Goal: Transaction & Acquisition: Book appointment/travel/reservation

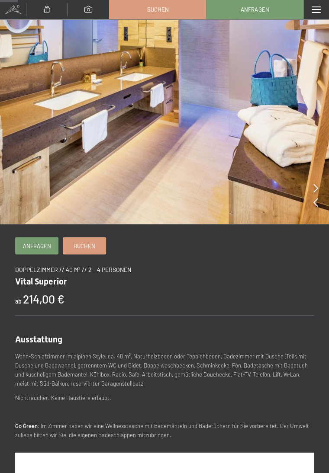
scroll to position [60, 0]
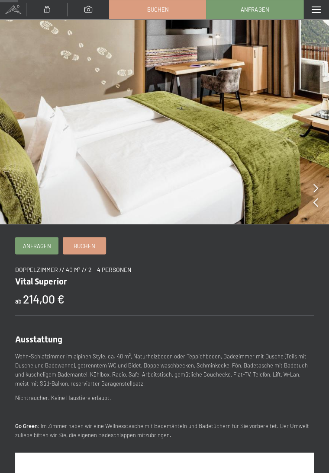
click at [319, 10] on span at bounding box center [316, 9] width 9 height 6
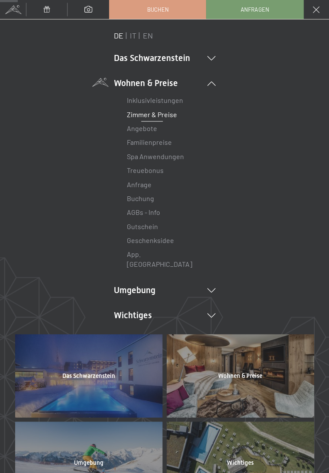
click at [145, 132] on link "Angebote" at bounding box center [142, 128] width 30 height 8
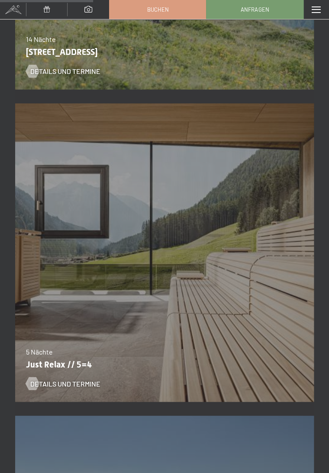
scroll to position [1293, 0]
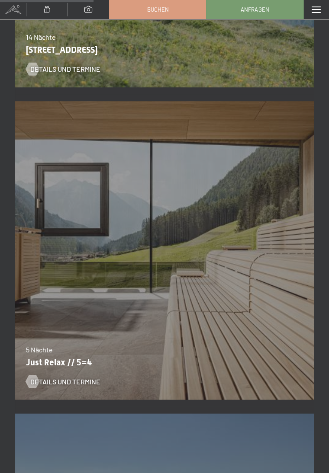
click at [70, 369] on div "Details und Termine" at bounding box center [159, 375] width 266 height 23
click at [64, 380] on span "Details und Termine" at bounding box center [65, 382] width 70 height 10
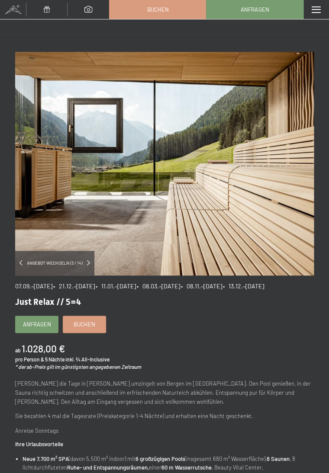
click at [321, 13] on span at bounding box center [316, 9] width 9 height 6
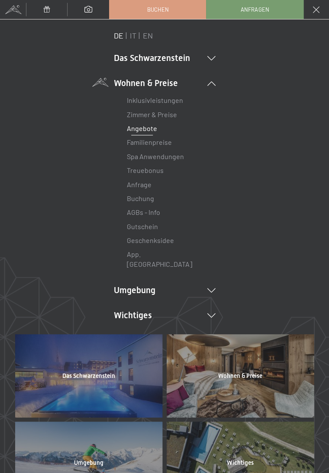
click at [158, 116] on link "Zimmer & Preise" at bounding box center [152, 114] width 50 height 8
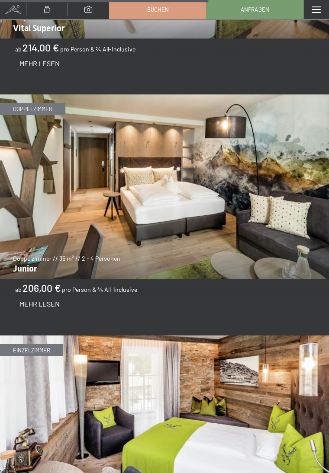
scroll to position [2544, 0]
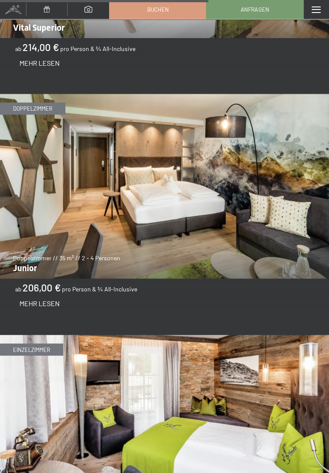
click at [49, 306] on span "Mehr Lesen" at bounding box center [39, 303] width 40 height 8
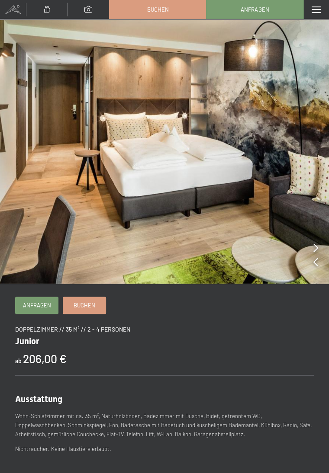
click at [321, 248] on img at bounding box center [164, 142] width 329 height 284
click at [318, 252] on icon at bounding box center [315, 248] width 5 height 9
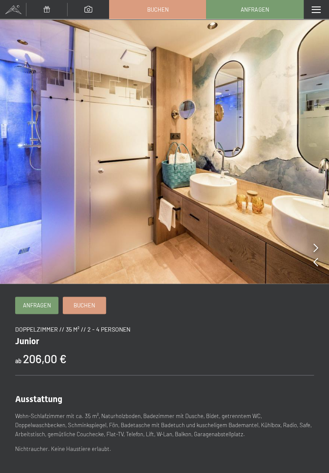
click at [318, 248] on img at bounding box center [164, 142] width 329 height 284
click at [316, 252] on icon at bounding box center [315, 248] width 5 height 9
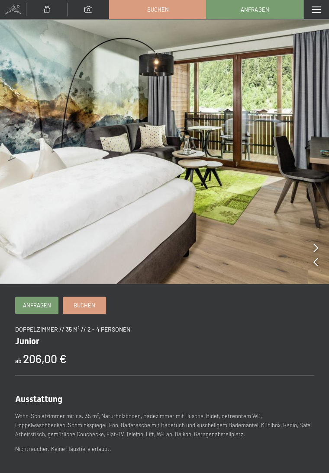
click at [317, 251] on icon at bounding box center [315, 248] width 5 height 9
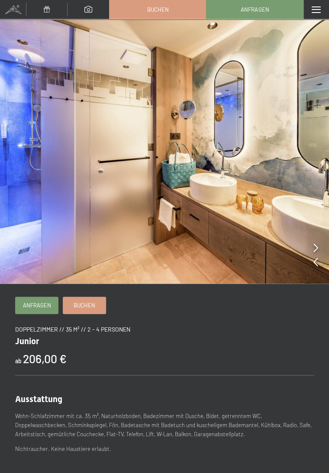
click at [320, 249] on img at bounding box center [164, 142] width 329 height 284
click at [317, 251] on icon at bounding box center [315, 248] width 5 height 9
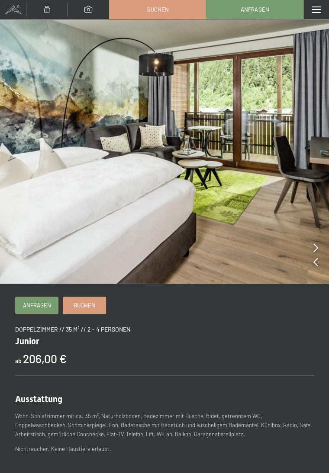
click at [92, 7] on span at bounding box center [88, 9] width 8 height 6
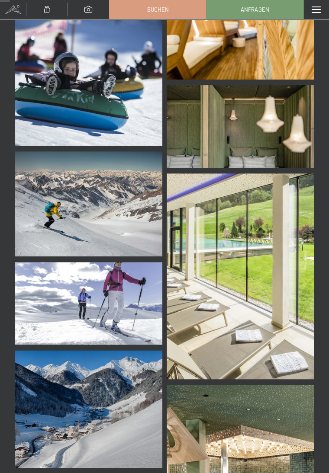
scroll to position [830, 0]
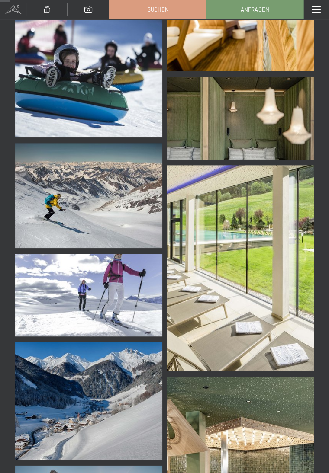
click at [274, 279] on img at bounding box center [240, 268] width 147 height 206
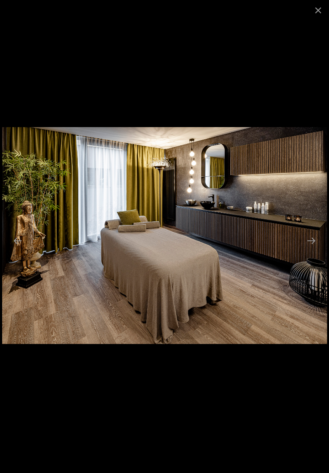
click at [321, 12] on button "Close gallery" at bounding box center [318, 10] width 22 height 20
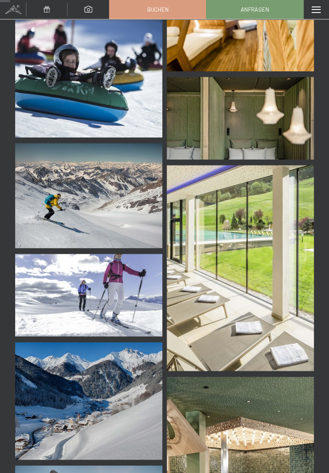
click at [18, 8] on span at bounding box center [13, 9] width 26 height 19
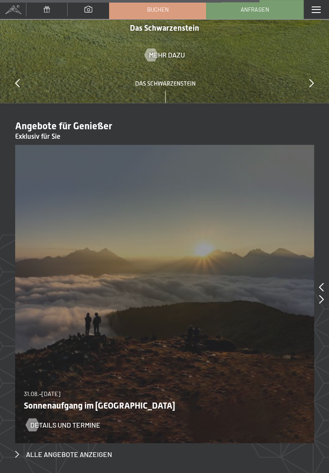
scroll to position [3519, 0]
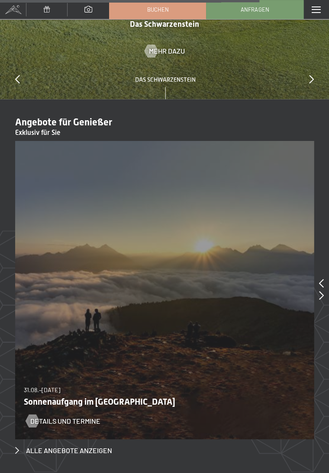
click at [77, 416] on span "Details und Termine" at bounding box center [65, 421] width 70 height 10
